Goal: Unclear

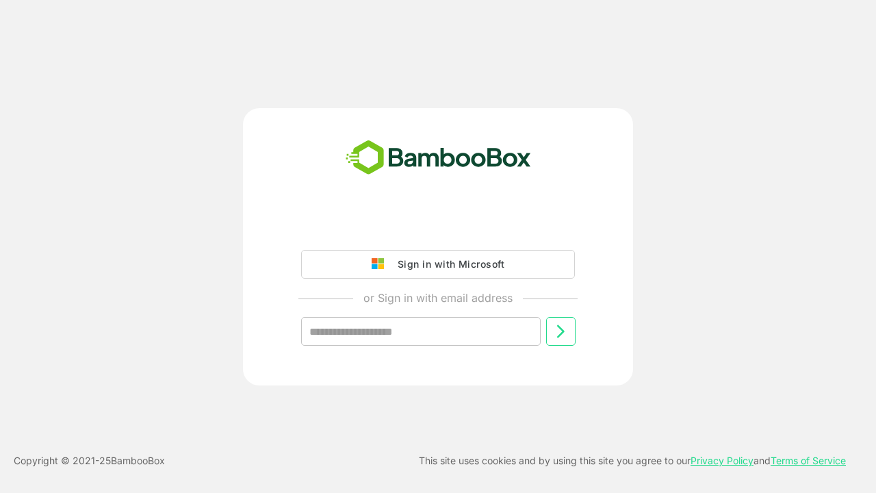
type input "**********"
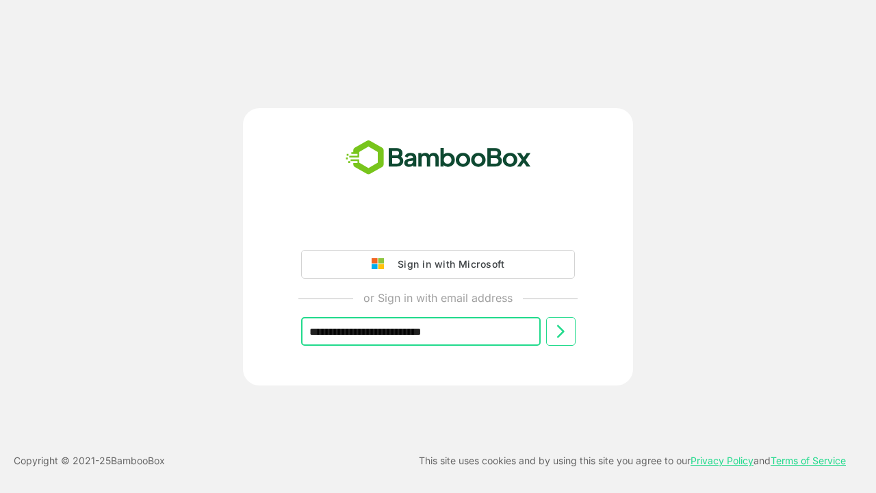
click at [560, 331] on icon at bounding box center [560, 331] width 16 height 16
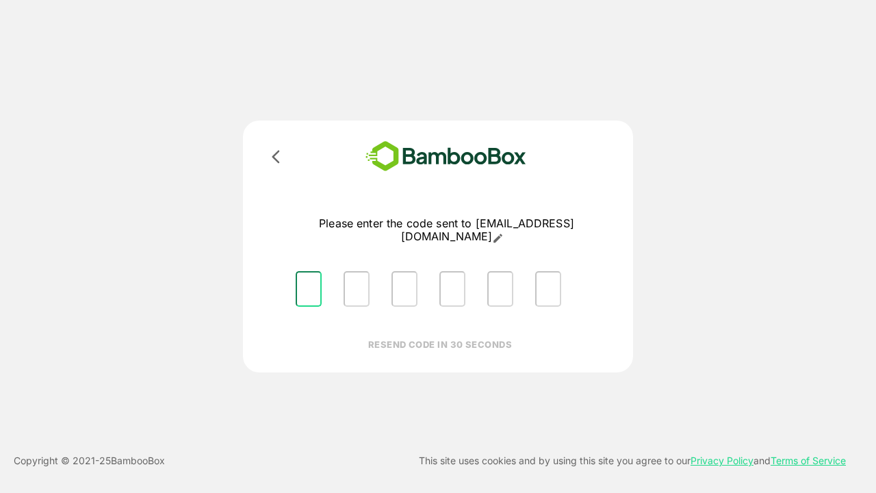
type input "*"
